Goal: Transaction & Acquisition: Purchase product/service

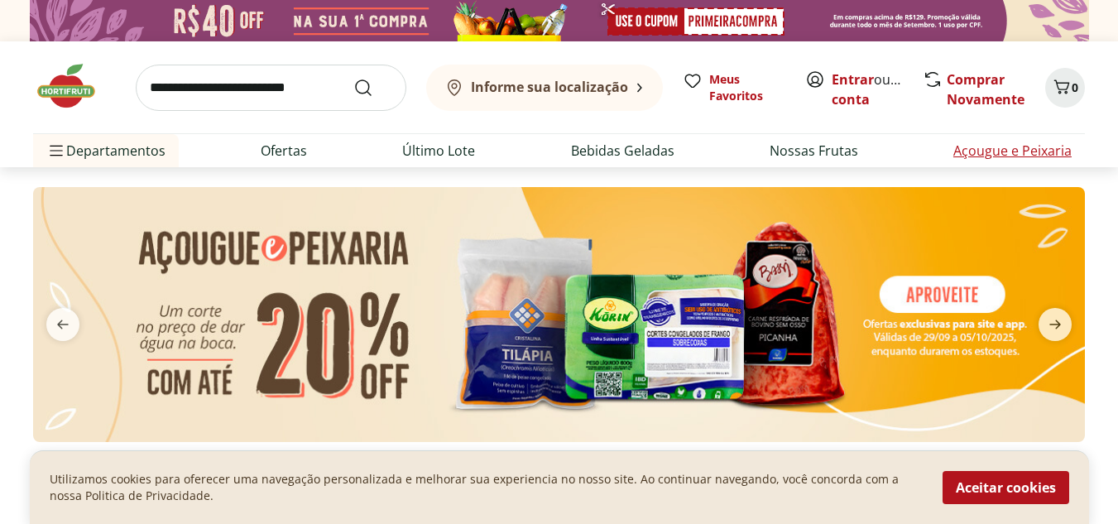
click at [1008, 147] on link "Açougue e Peixaria" at bounding box center [1013, 151] width 118 height 20
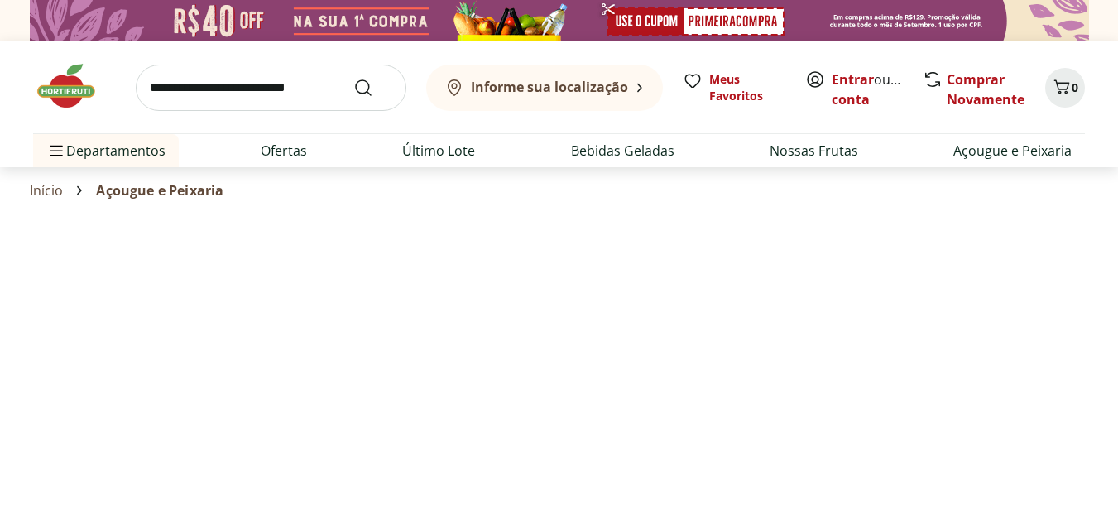
select select "**********"
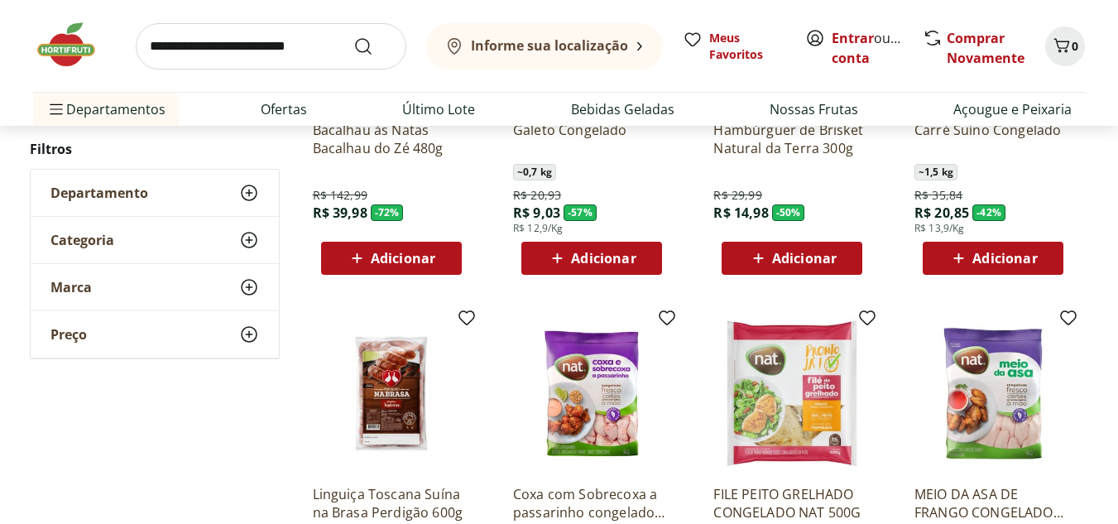
scroll to position [356, 0]
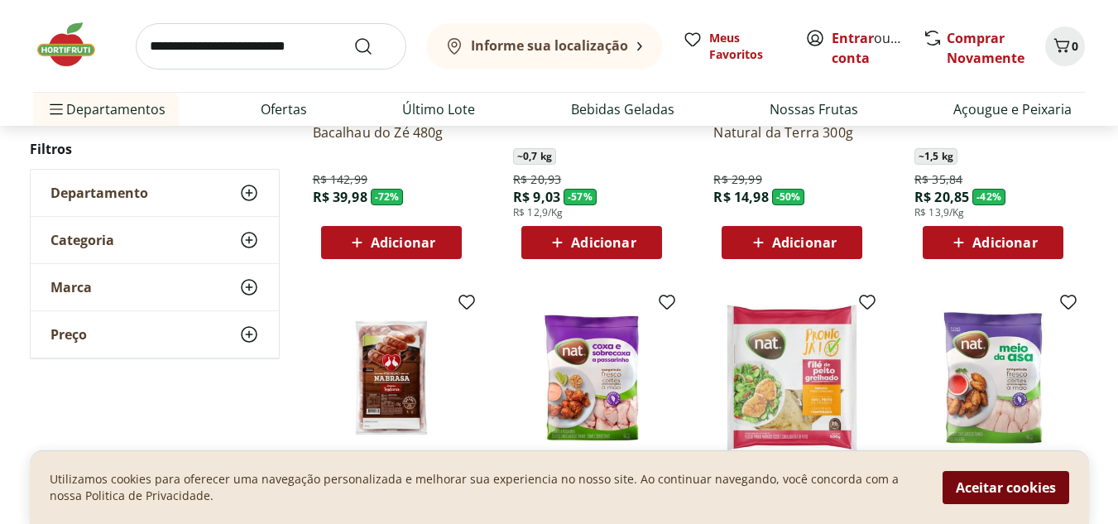
click at [1050, 480] on button "Aceitar cookies" at bounding box center [1006, 487] width 127 height 33
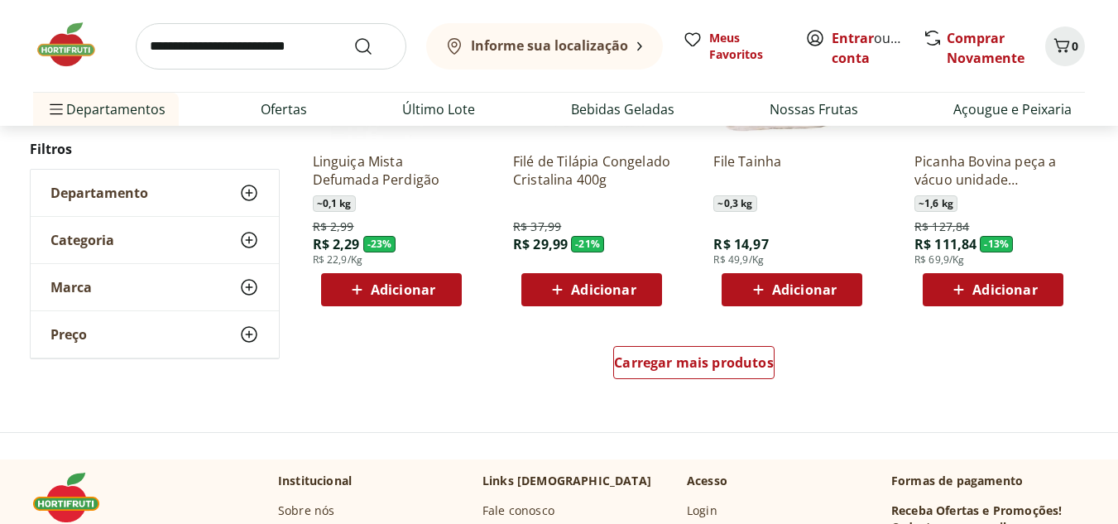
scroll to position [1038, 0]
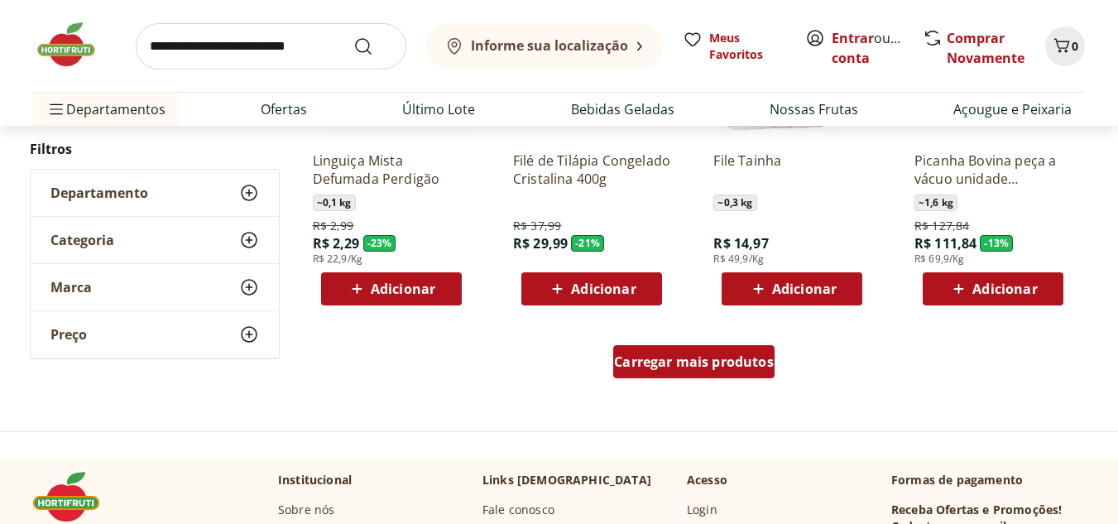
click at [757, 348] on div "Carregar mais produtos" at bounding box center [693, 361] width 161 height 33
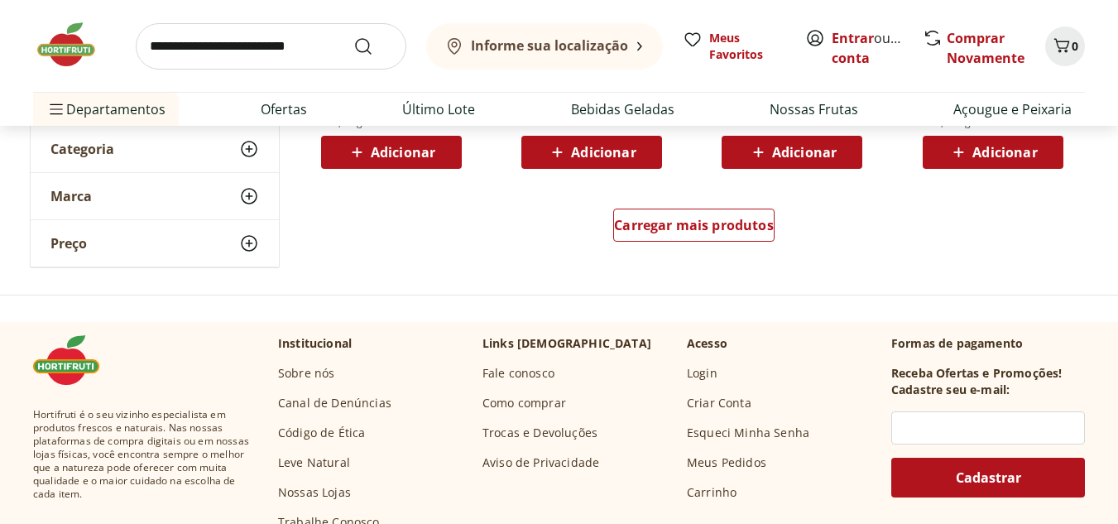
scroll to position [2253, 0]
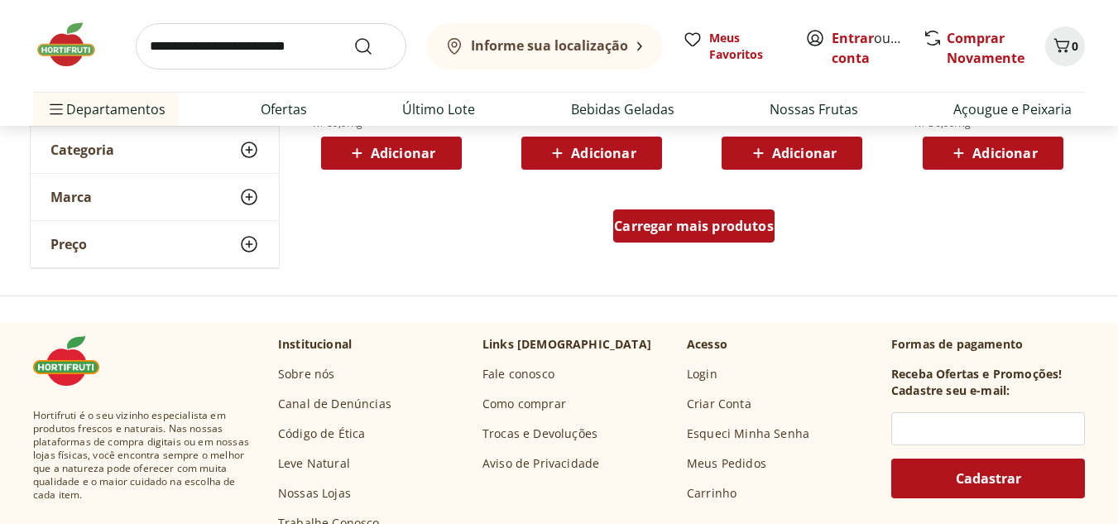
click at [728, 235] on div "Carregar mais produtos" at bounding box center [693, 225] width 161 height 33
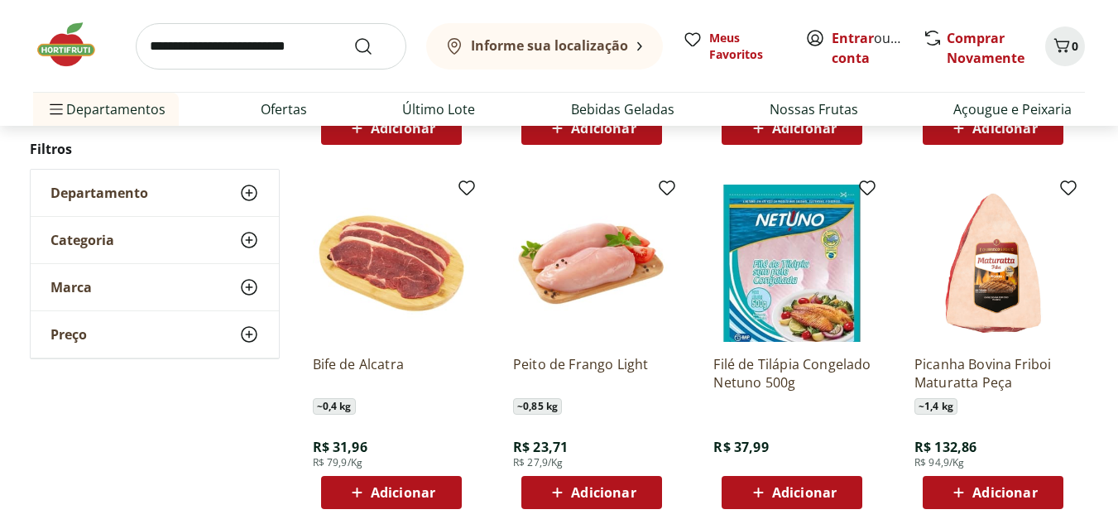
scroll to position [2994, 0]
